Goal: Information Seeking & Learning: Learn about a topic

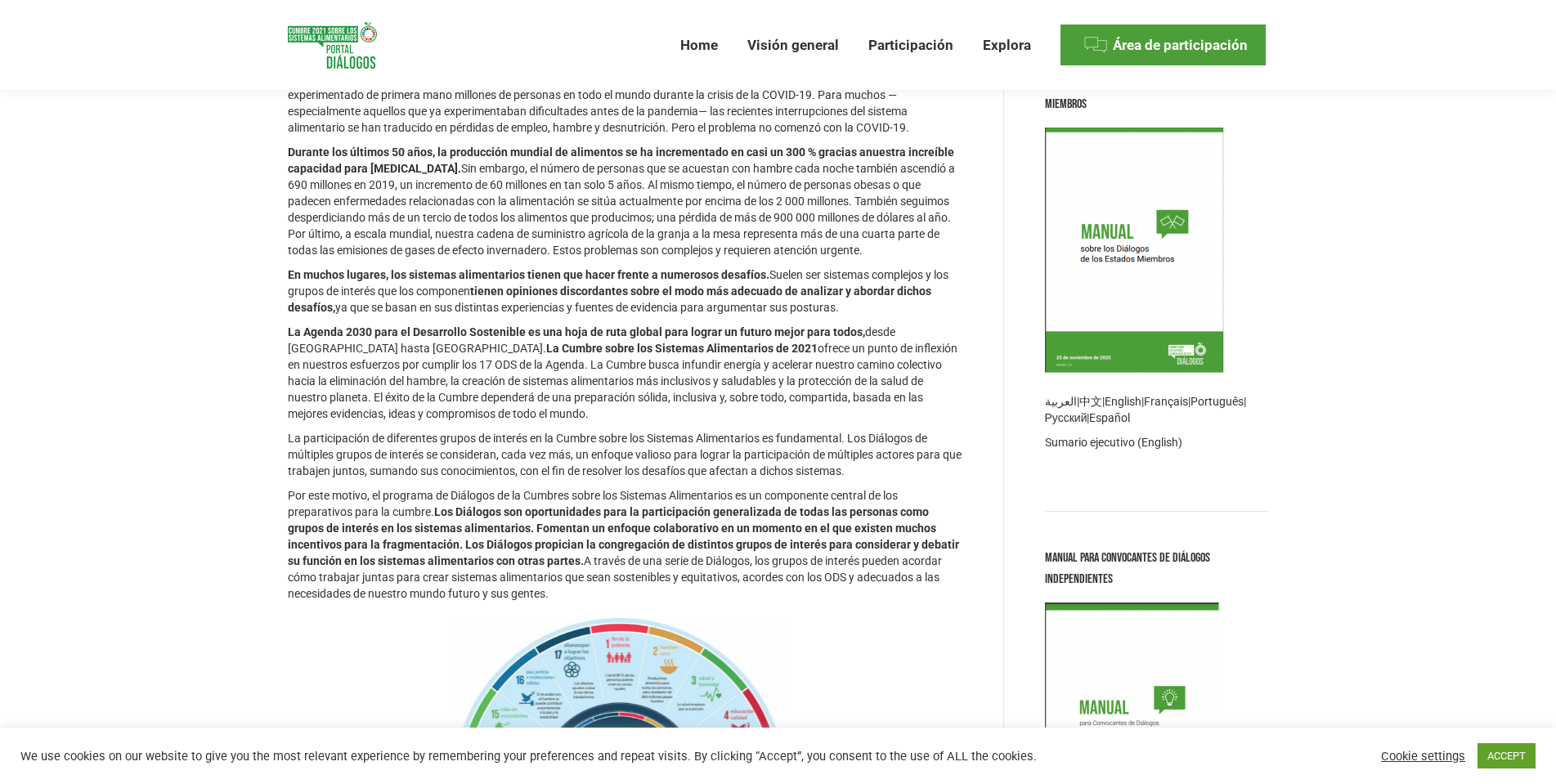
scroll to position [490, 0]
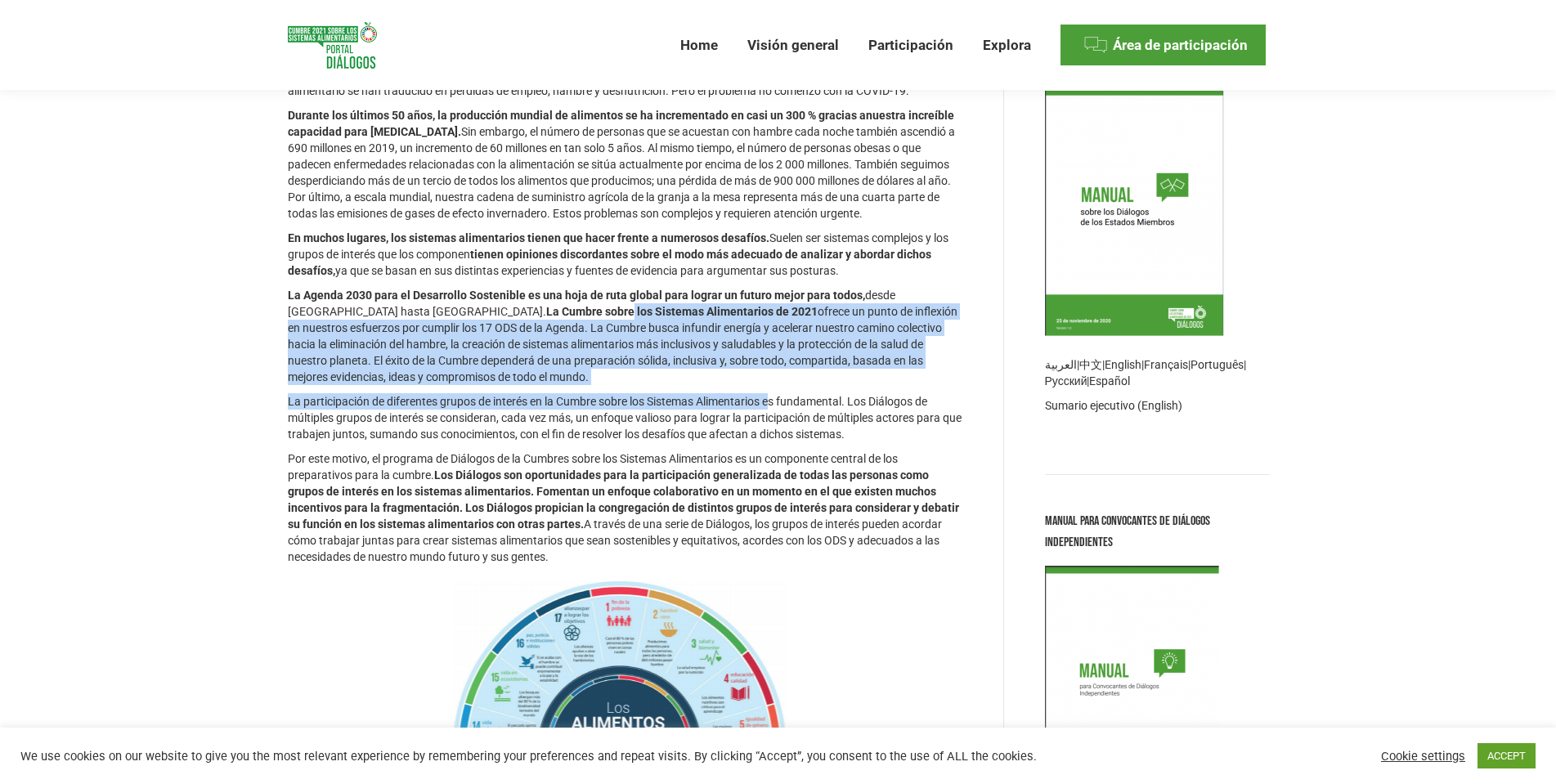
drag, startPoint x: 461, startPoint y: 308, endPoint x: 774, endPoint y: 413, distance: 330.1
click at [777, 411] on div "¿Por qué son importantes los Sistemas Alimentarios? Nuestros sistemas alimentar…" at bounding box center [625, 349] width 674 height 1321
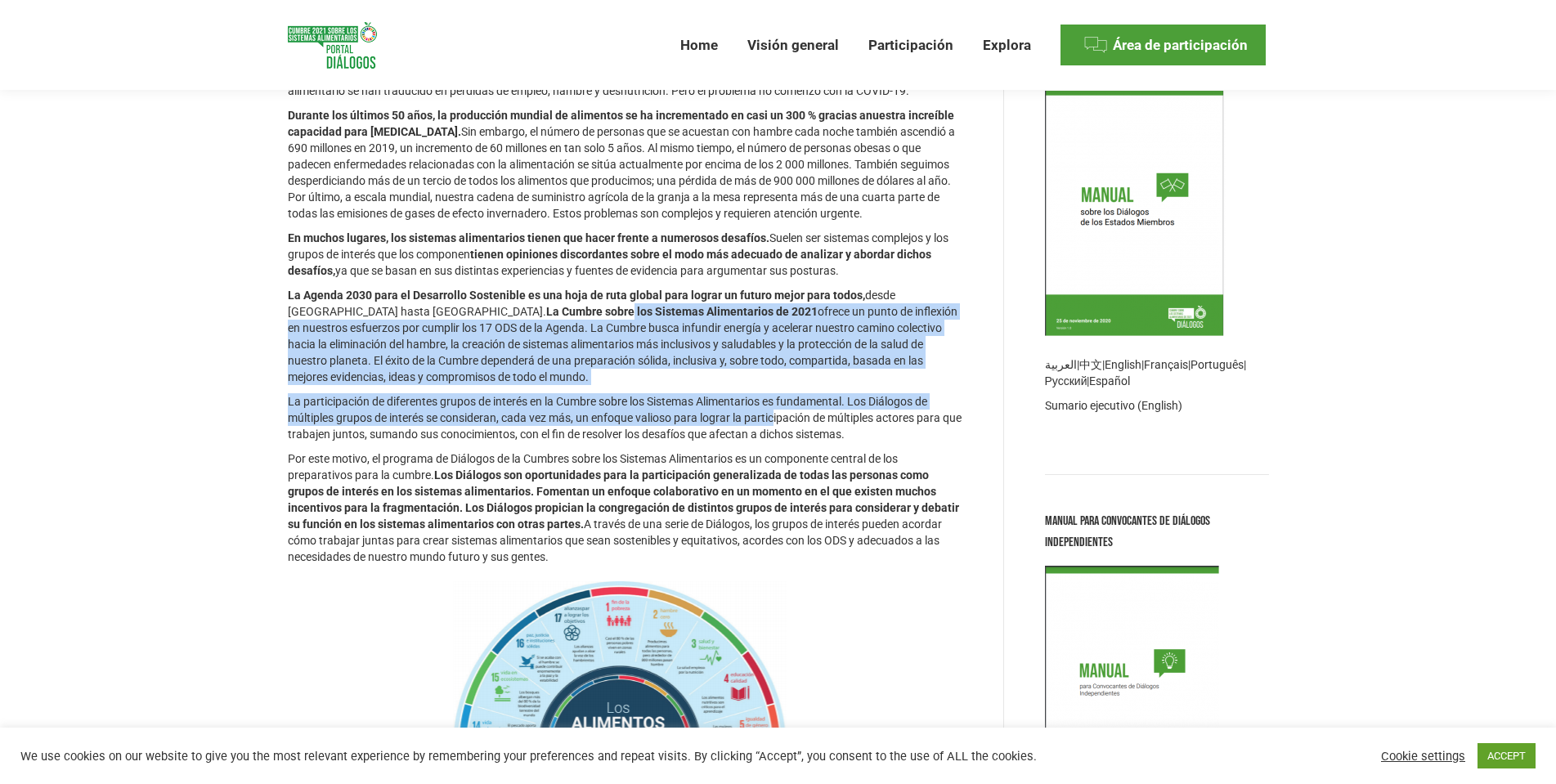
click at [713, 366] on p "La Agenda 2030 para el Desarrollo Sostenible es una hoja de ruta global para lo…" at bounding box center [625, 335] width 674 height 98
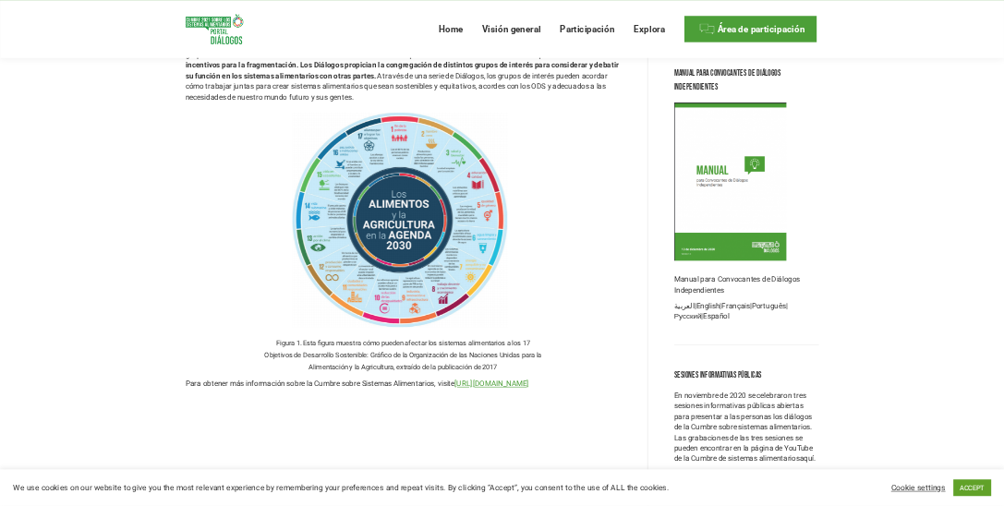
scroll to position [1016, 0]
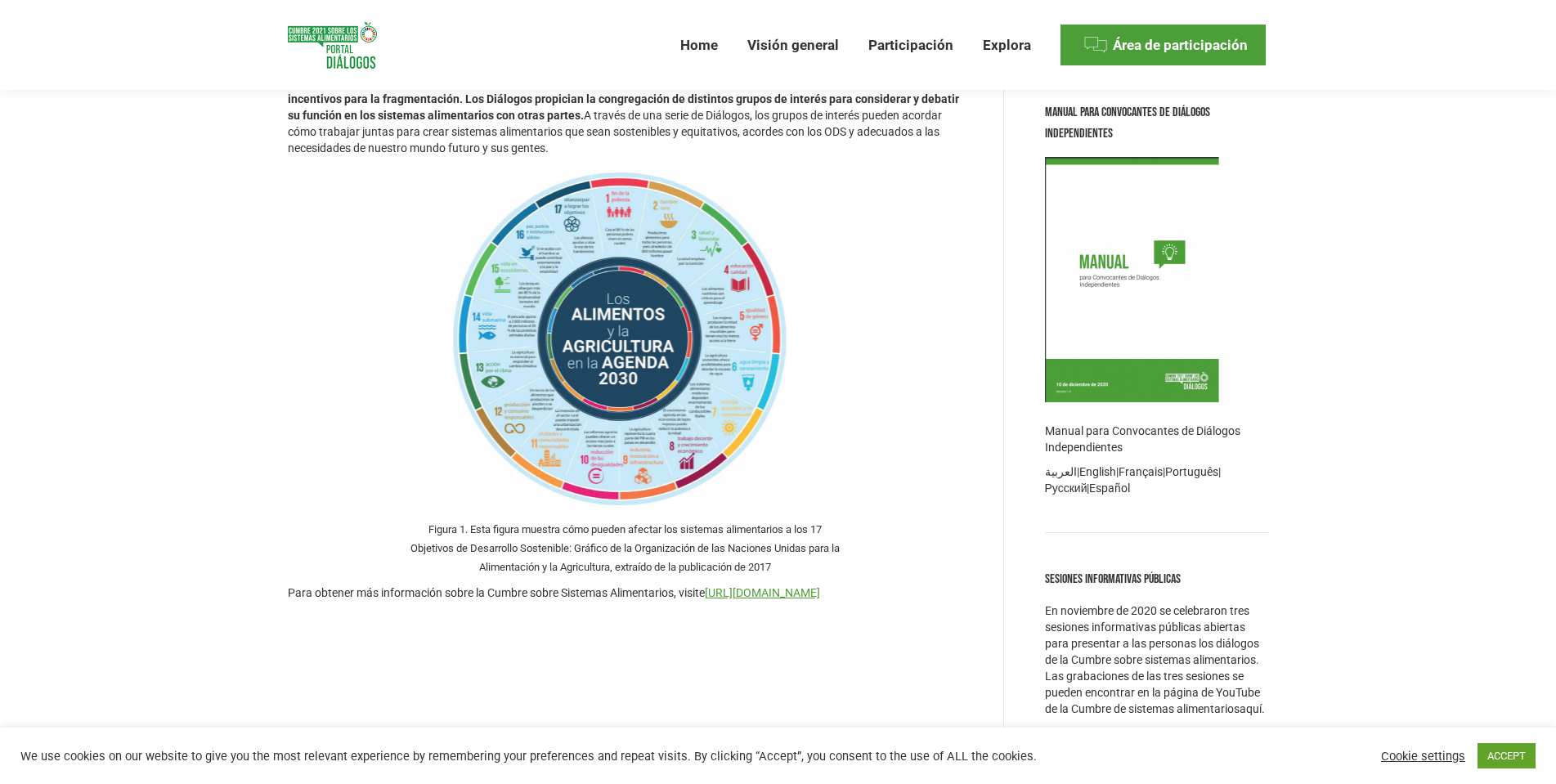
click at [654, 394] on img at bounding box center [625, 340] width 422 height 351
click at [820, 597] on link "[URL][DOMAIN_NAME]" at bounding box center [762, 592] width 115 height 13
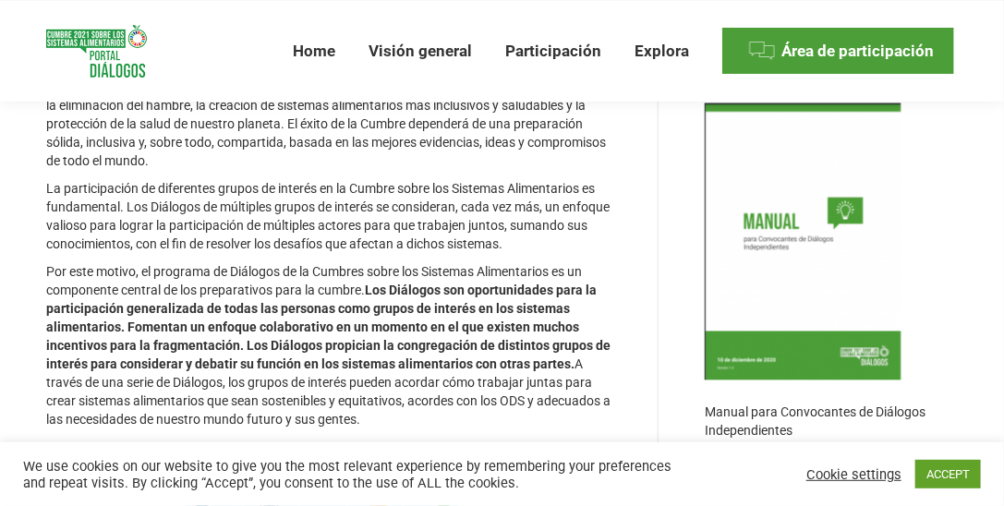
scroll to position [1226, 0]
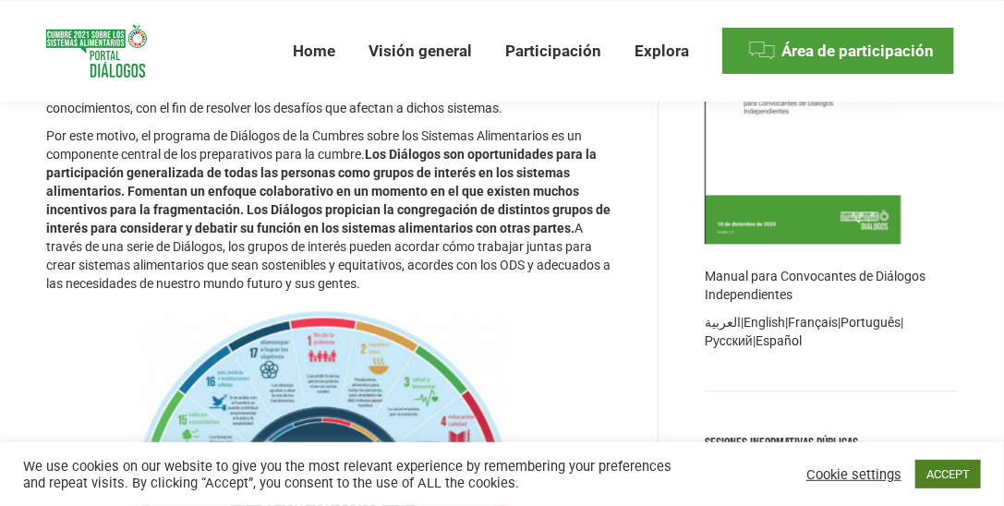
drag, startPoint x: 926, startPoint y: 468, endPoint x: 898, endPoint y: 464, distance: 28.0
click at [927, 468] on link "ACCEPT" at bounding box center [949, 474] width 66 height 29
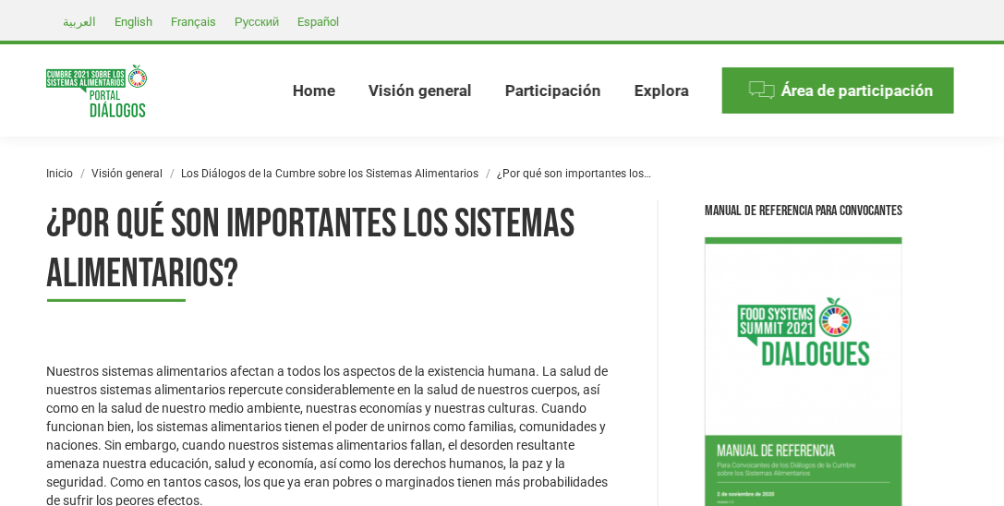
scroll to position [0, 0]
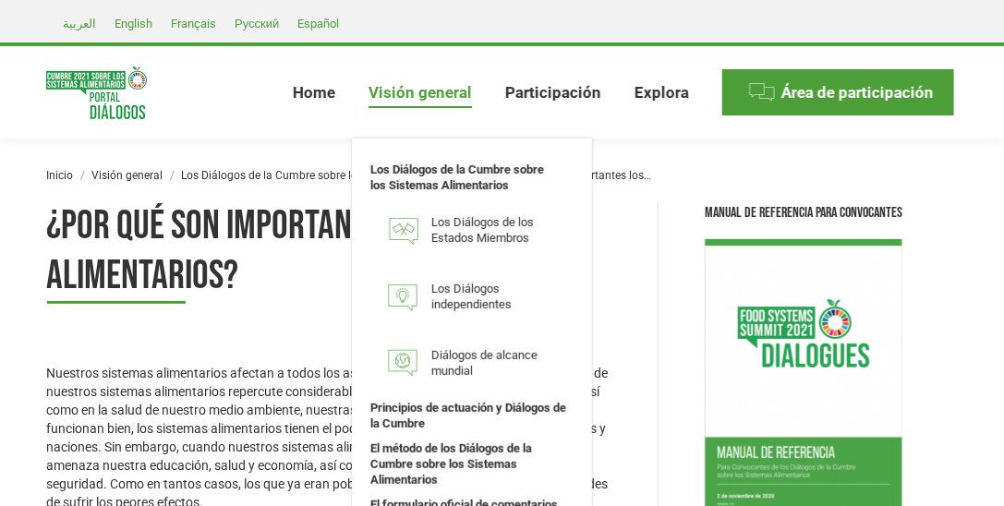
click at [404, 100] on span "Visión general" at bounding box center [420, 92] width 103 height 19
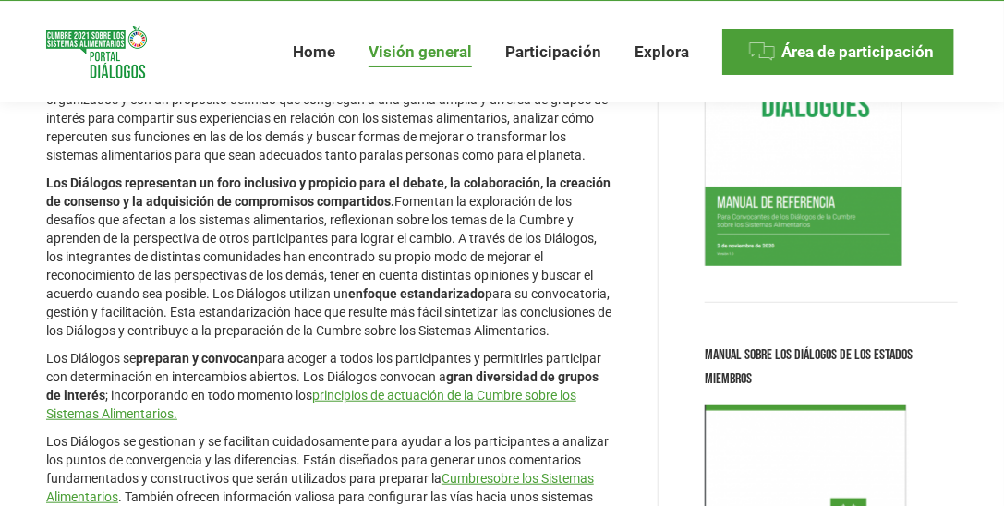
scroll to position [263, 0]
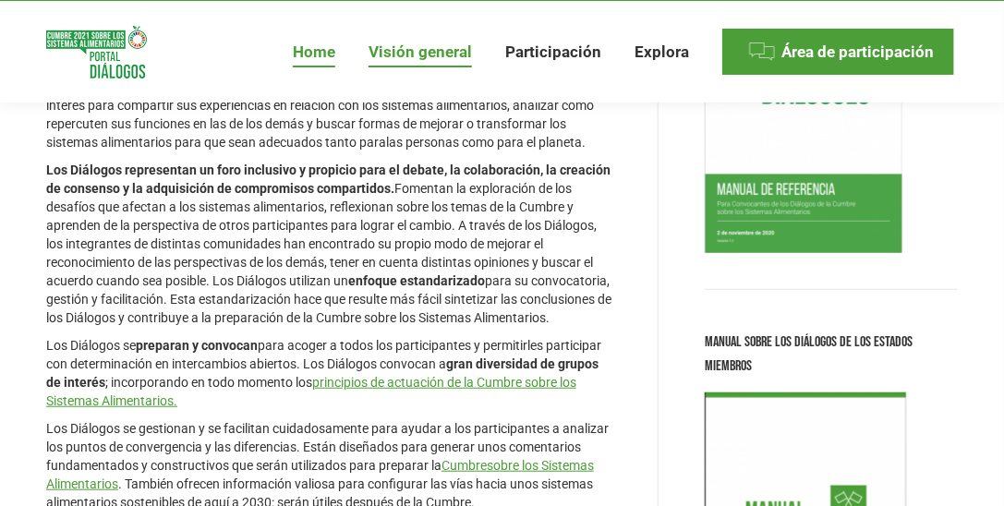
click at [330, 56] on span "Home" at bounding box center [314, 52] width 43 height 19
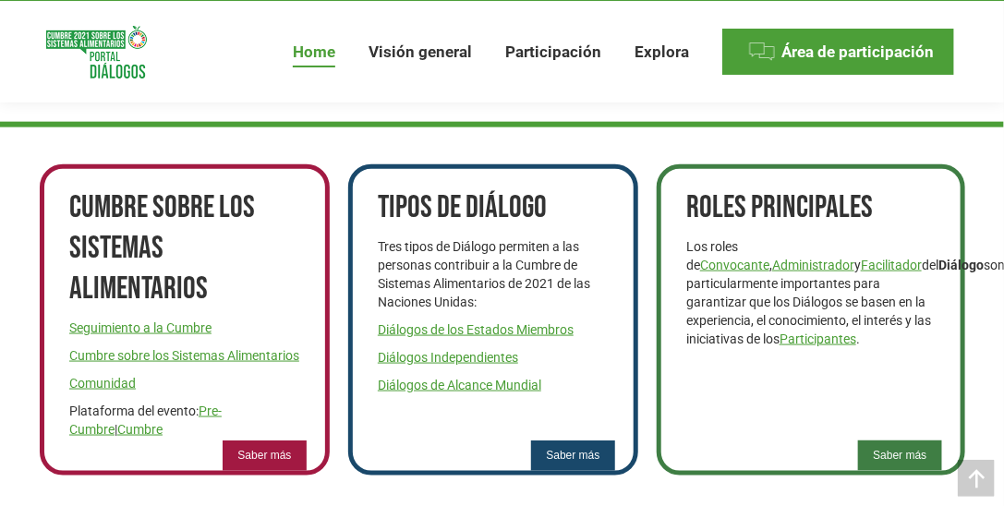
scroll to position [739, 0]
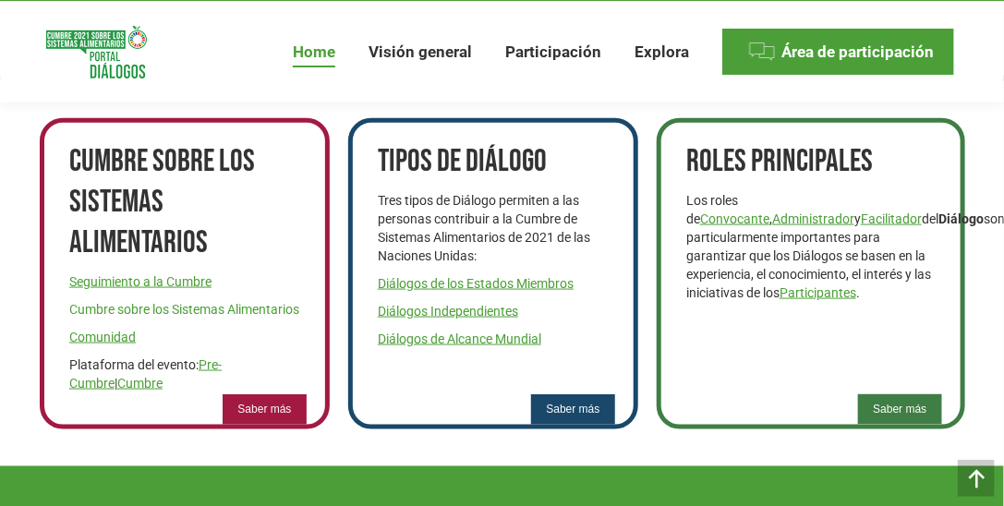
click at [190, 302] on link "Cumbre sobre los Sistemas Alimentarios" at bounding box center [184, 309] width 230 height 15
